Goal: Task Accomplishment & Management: Manage account settings

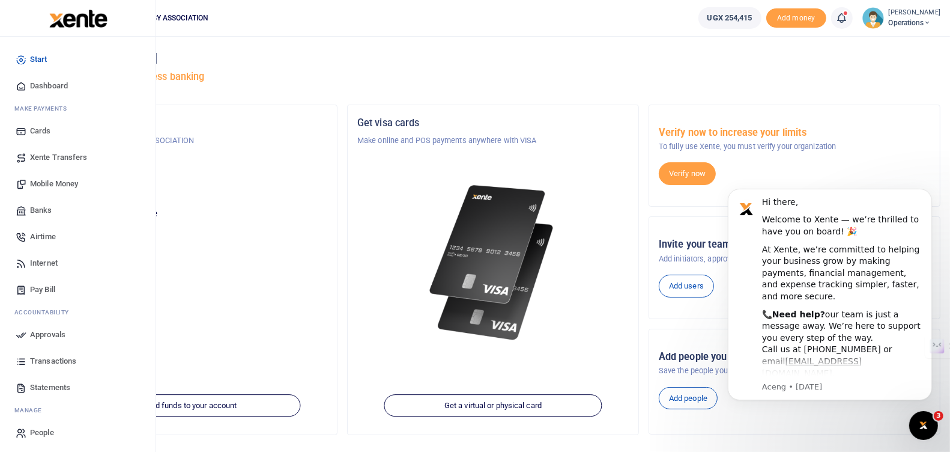
click at [43, 337] on span "Approvals" at bounding box center [47, 335] width 35 height 12
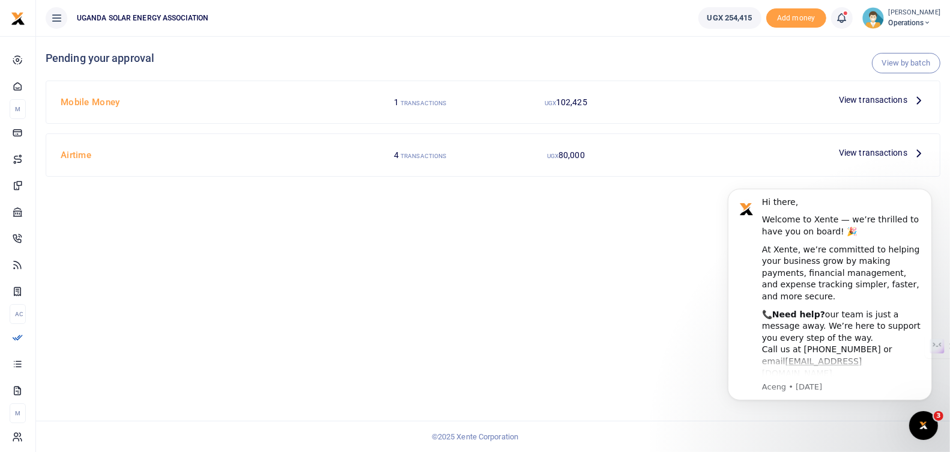
click at [856, 100] on span "View transactions" at bounding box center [873, 99] width 68 height 13
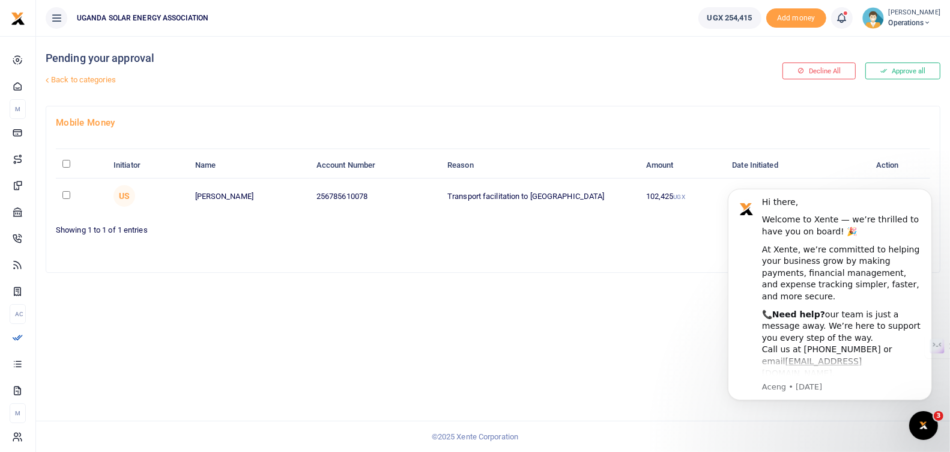
click at [66, 162] on input "\a \a : activate to sort column descending" at bounding box center [66, 164] width 8 height 8
checkbox input "true"
click at [932, 190] on icon "Dismiss notification" at bounding box center [928, 191] width 7 height 7
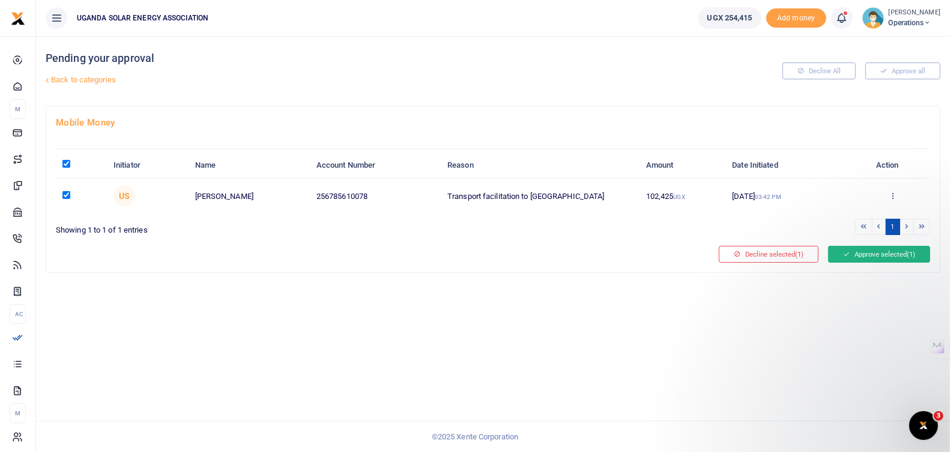
click at [873, 248] on button "Approve selected (1)" at bounding box center [879, 254] width 102 height 17
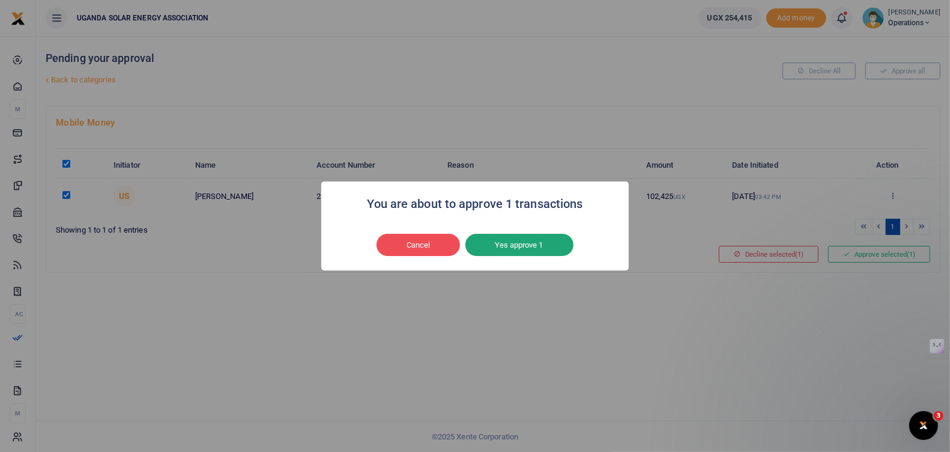
click at [509, 250] on button "Yes approve 1" at bounding box center [520, 245] width 108 height 23
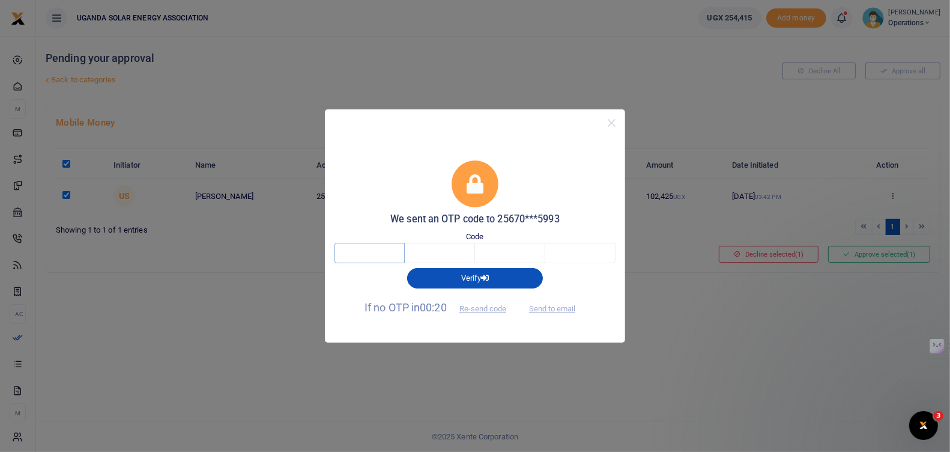
click at [380, 253] on input "text" at bounding box center [370, 253] width 70 height 20
type input "8"
type input "7"
type input "8"
type input "9"
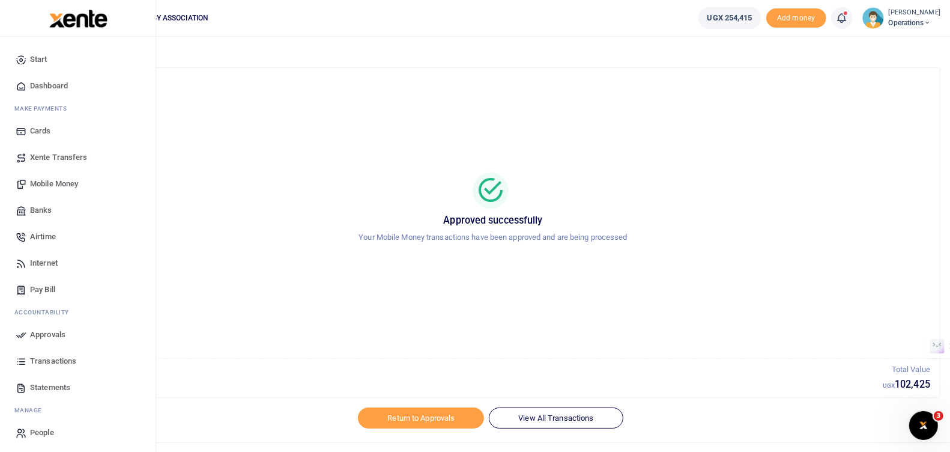
click at [38, 332] on span "Approvals" at bounding box center [47, 335] width 35 height 12
